Goal: Information Seeking & Learning: Learn about a topic

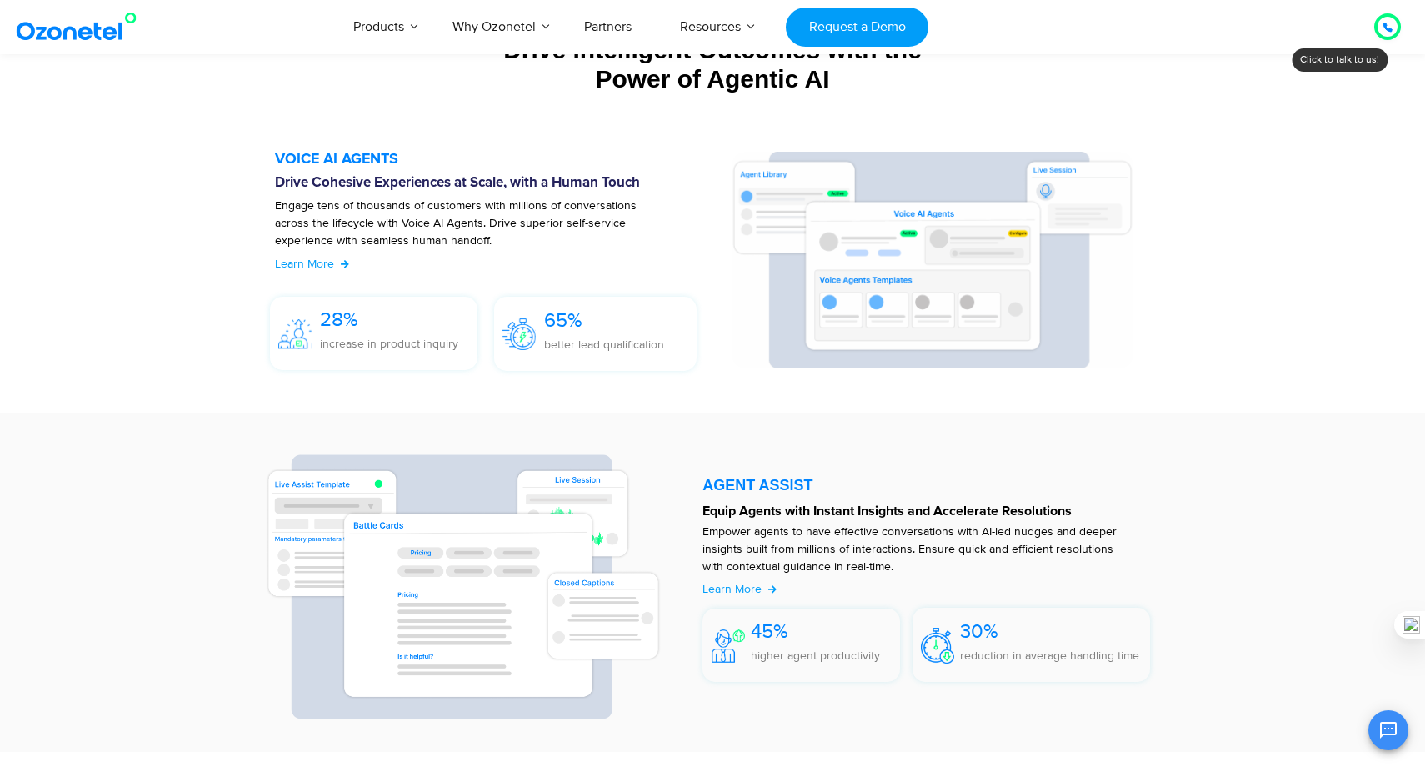
scroll to position [1602, 0]
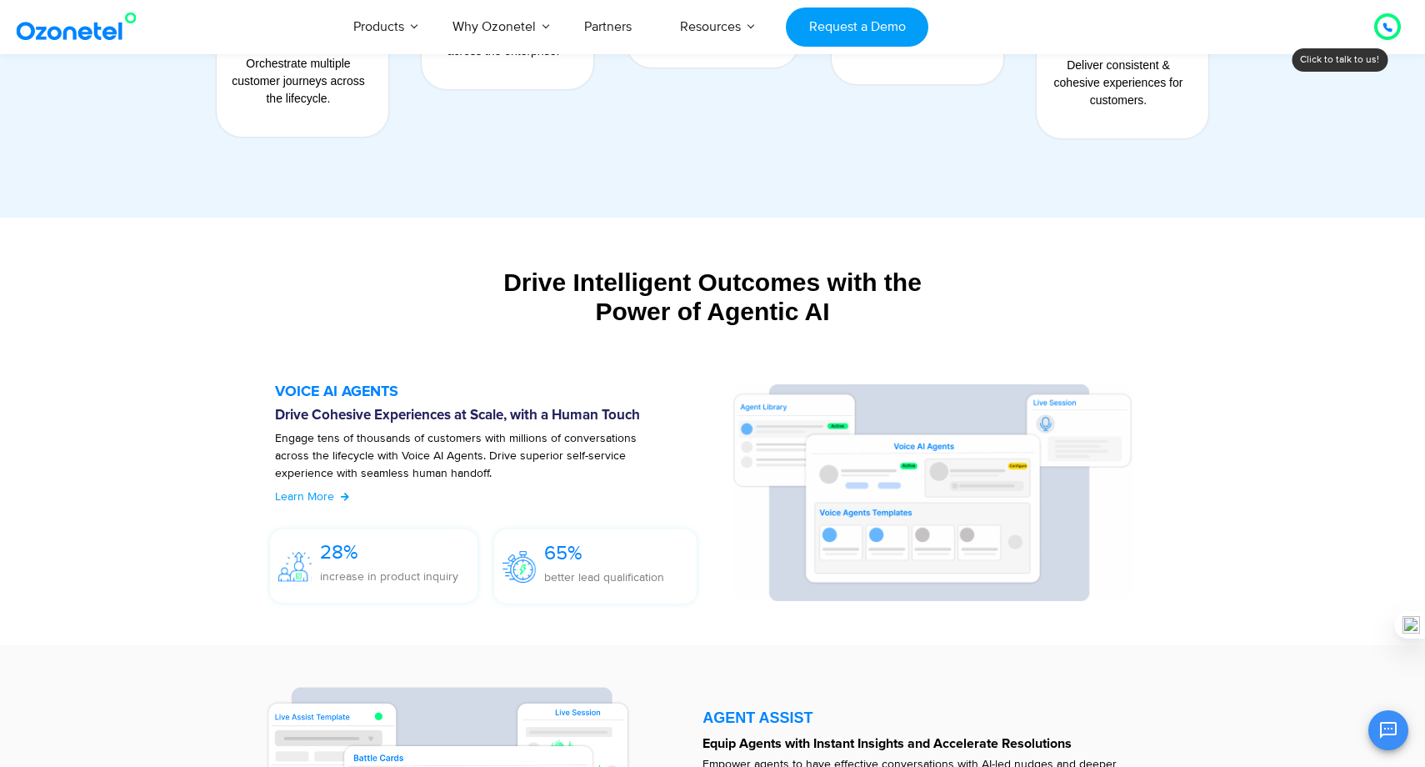
click at [661, 278] on div "Drive Intelligent Outcomes with the Power of Agentic AI" at bounding box center [712, 296] width 1025 height 58
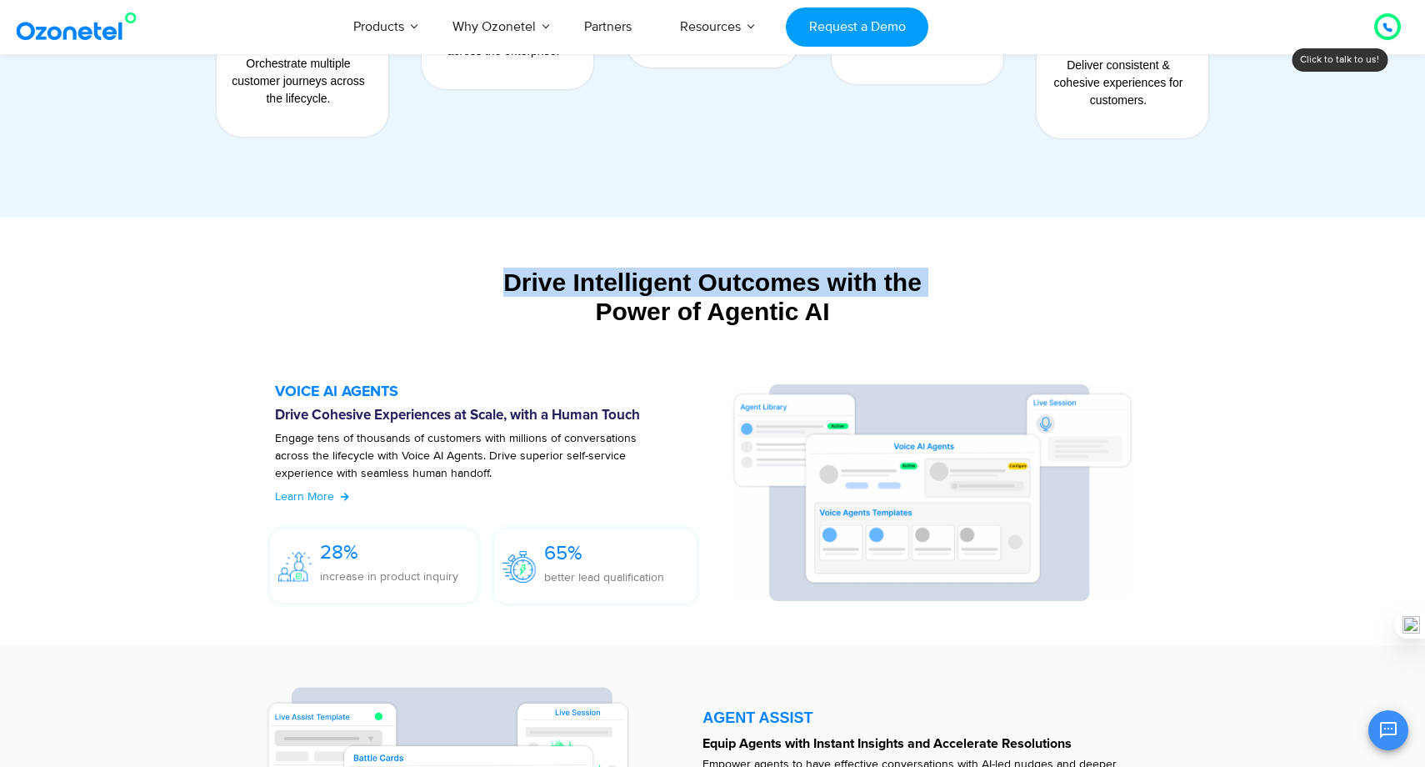
click at [672, 316] on div "Drive Intelligent Outcomes with the Power of Agentic AI" at bounding box center [712, 296] width 1025 height 58
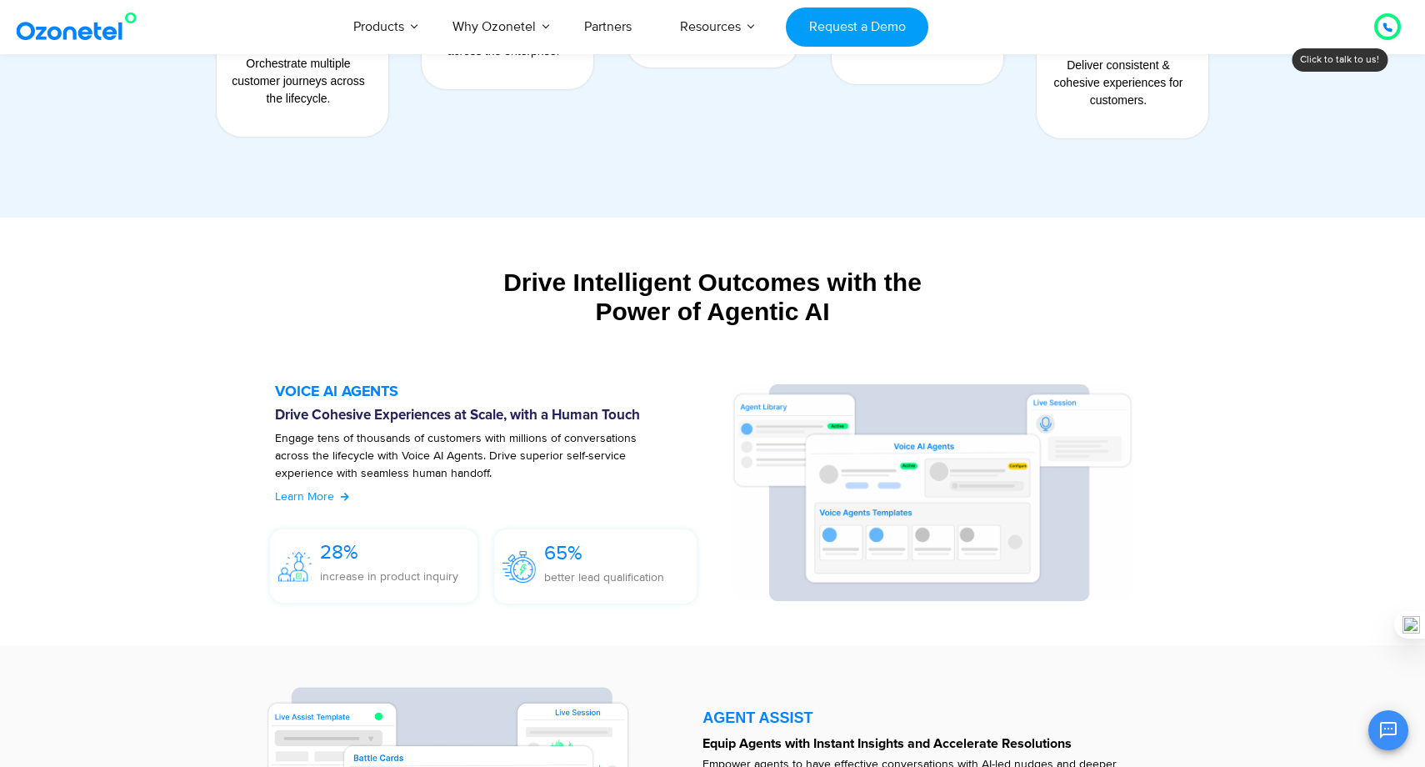
click at [672, 316] on div "Drive Intelligent Outcomes with the Power of Agentic AI" at bounding box center [712, 296] width 1025 height 58
click at [683, 366] on div "VOICE AI AGENTS Drive Cohesive Experiences at Scale, with a Human Touch Engage …" at bounding box center [712, 497] width 958 height 277
click at [348, 392] on h5 "VOICE AI AGENTS" at bounding box center [494, 391] width 439 height 15
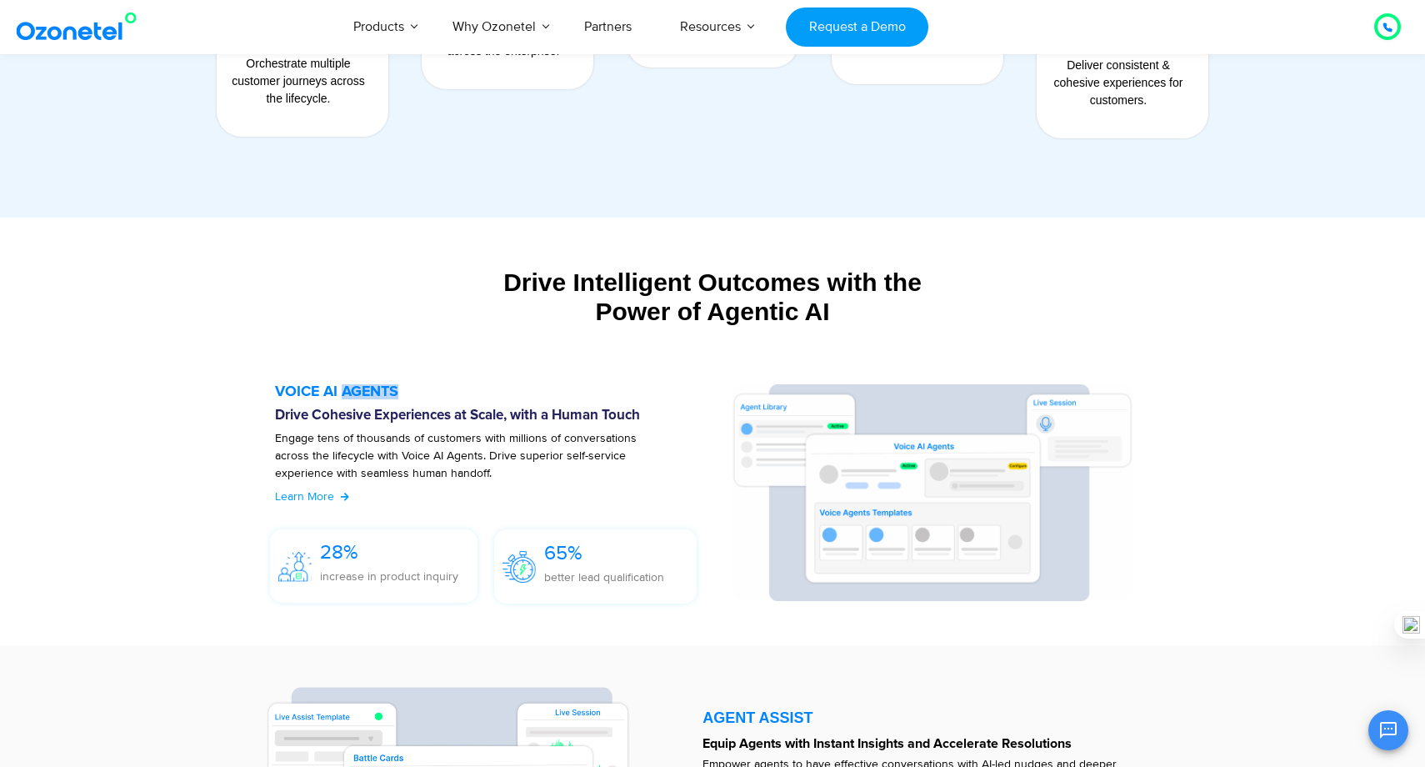
click at [348, 392] on h5 "VOICE AI AGENTS" at bounding box center [494, 391] width 439 height 15
click at [460, 516] on div at bounding box center [494, 497] width 439 height 227
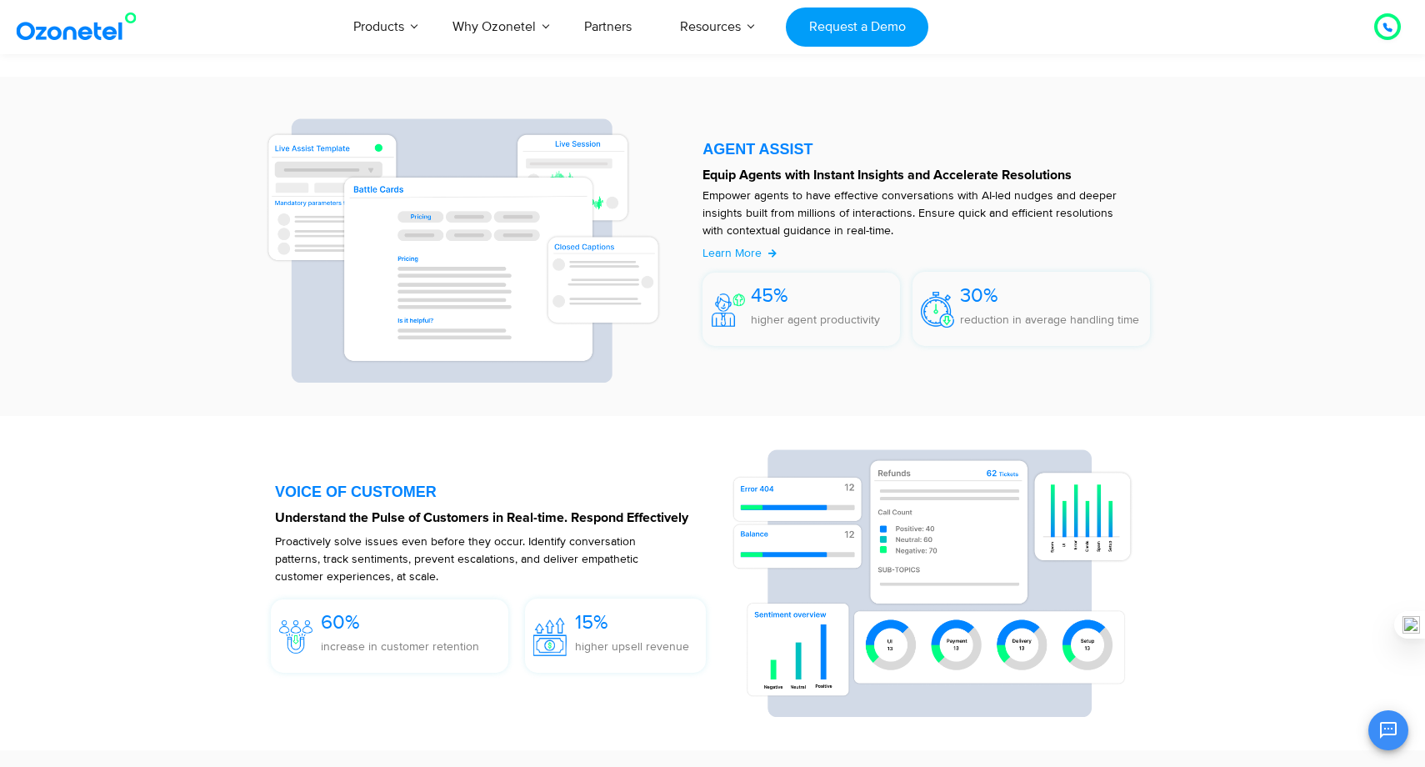
scroll to position [2310, 0]
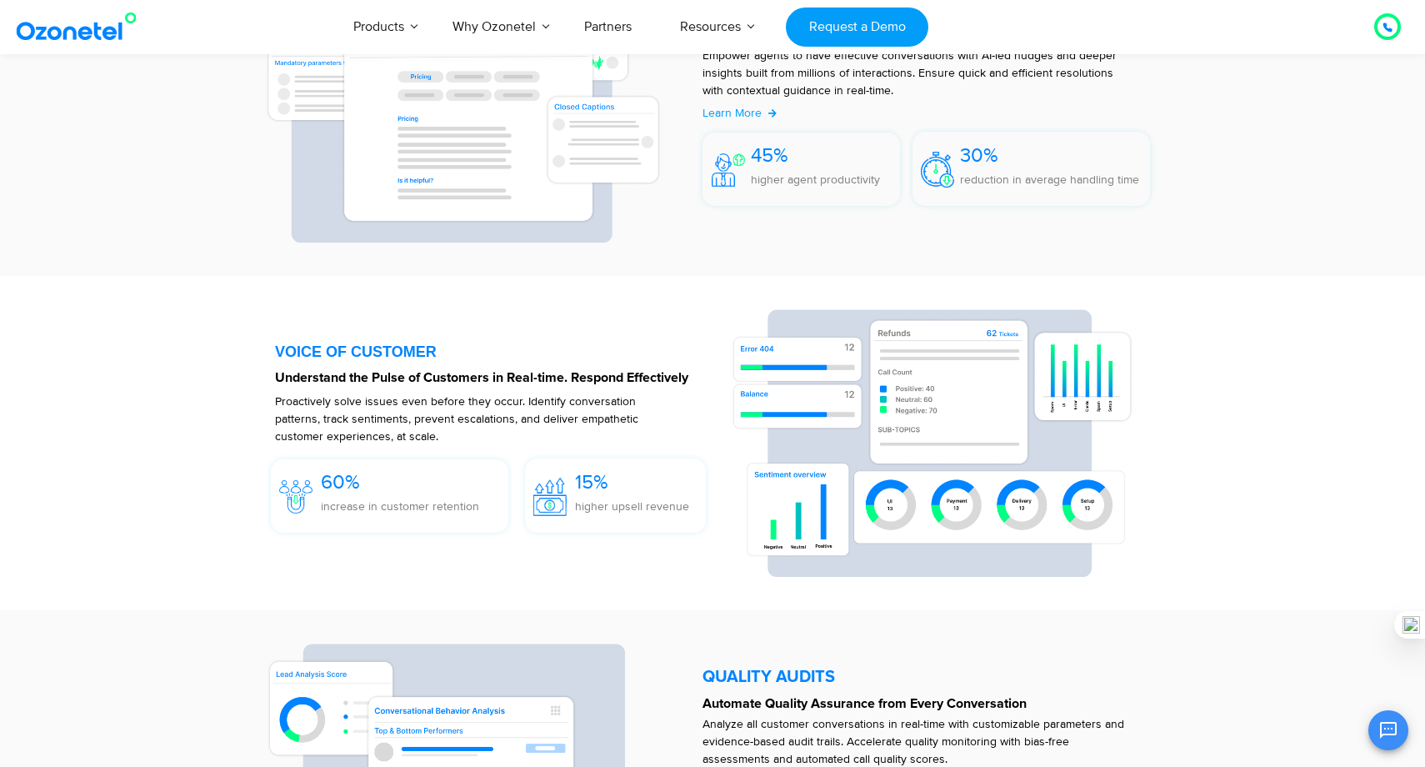
click at [560, 357] on div "VOICE OF CUSTOMER" at bounding box center [494, 351] width 439 height 15
click at [560, 372] on strong "Understand the Pulse of Customers in Real-time. Respond Effectively" at bounding box center [481, 377] width 413 height 13
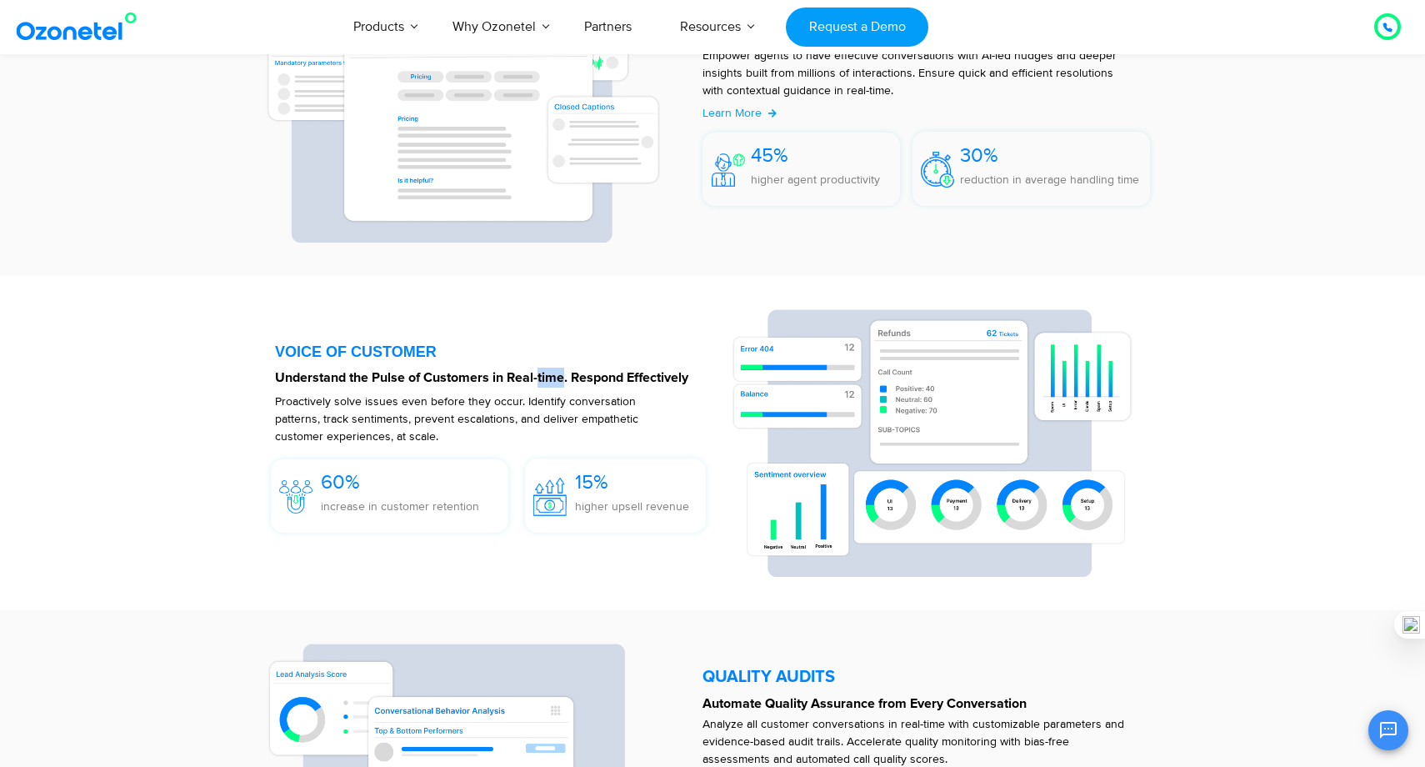
click at [560, 372] on strong "Understand the Pulse of Customers in Real-time. Respond Effectively" at bounding box center [481, 377] width 413 height 13
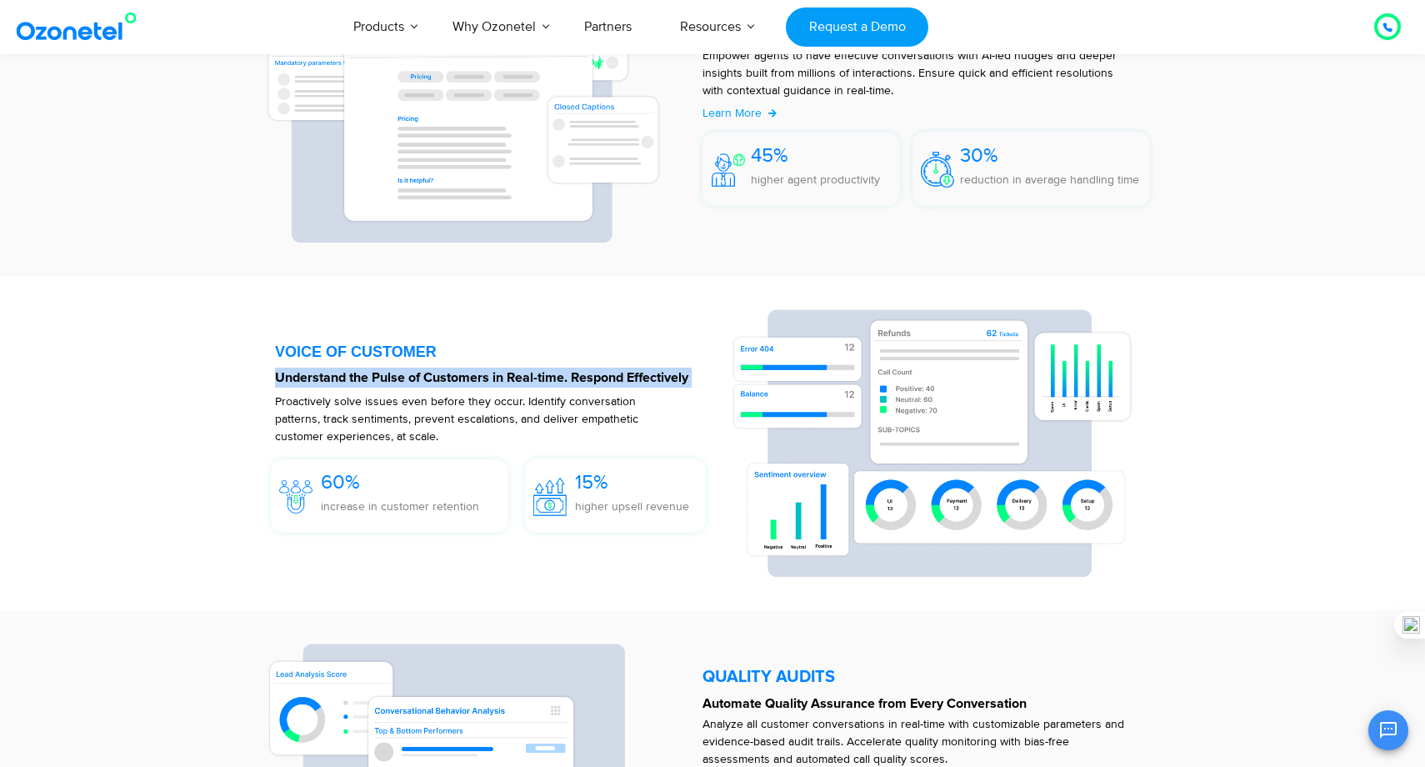
click at [570, 427] on p "Proactively solve issues even before they occur. Identify conversation patterns…" at bounding box center [473, 418] width 397 height 52
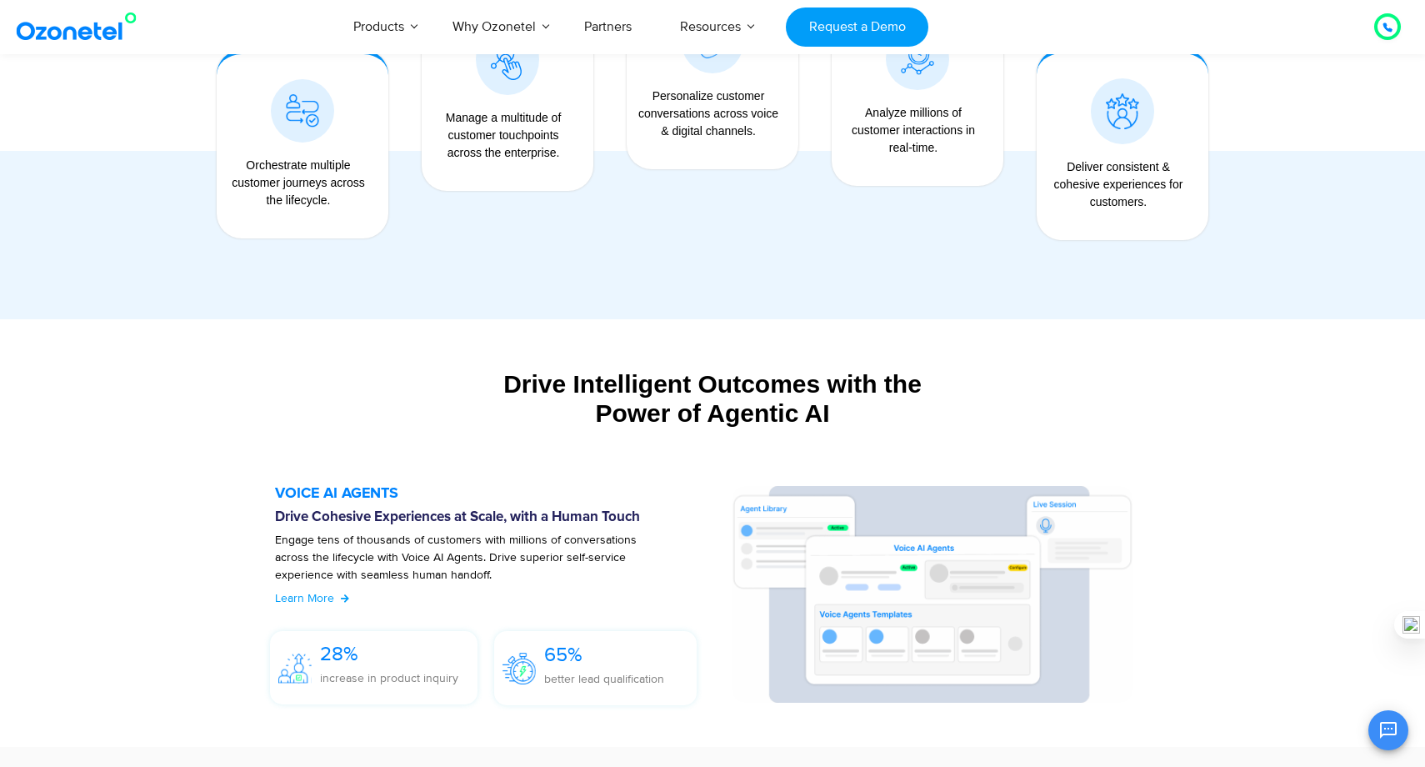
scroll to position [1184, 0]
